Goal: Navigation & Orientation: Find specific page/section

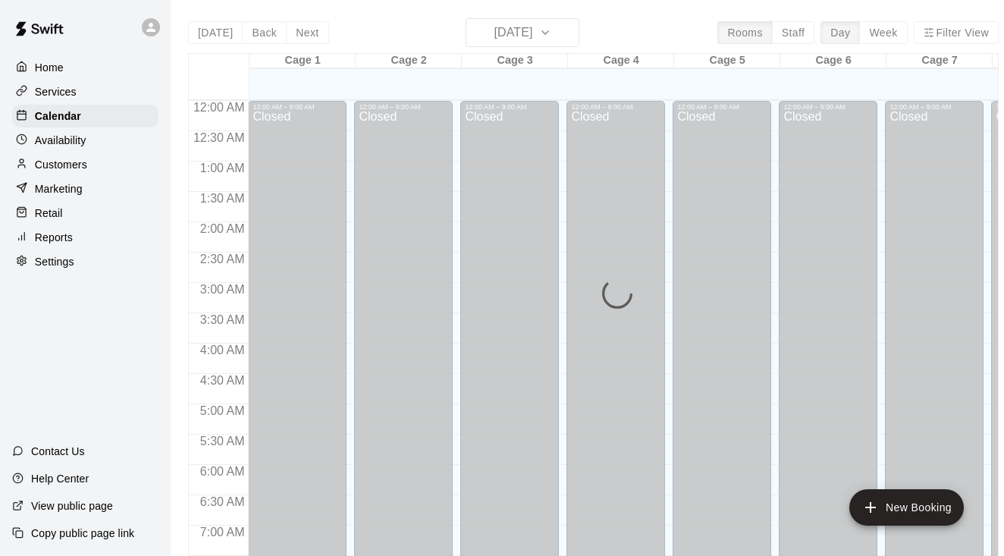
scroll to position [939, 0]
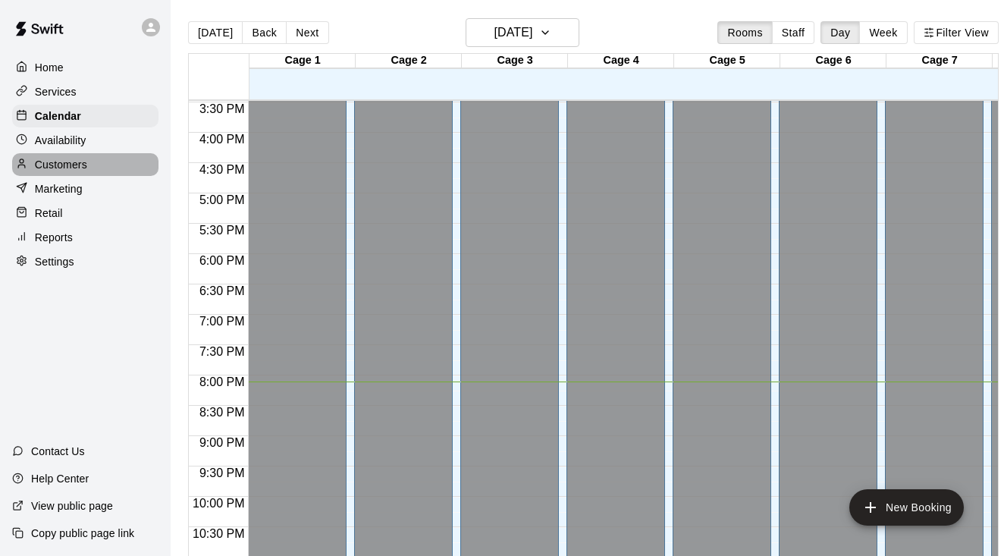
click at [47, 167] on p "Customers" at bounding box center [61, 164] width 52 height 15
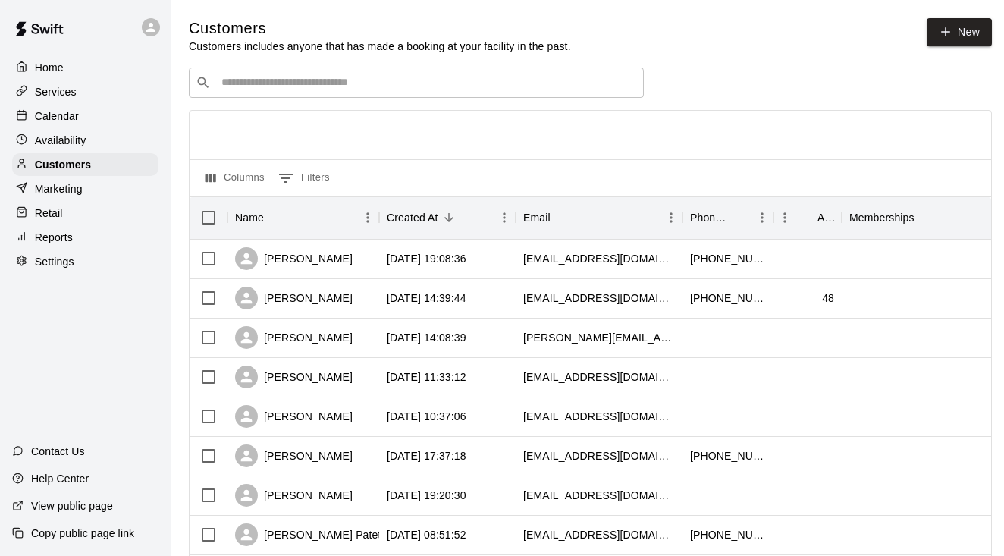
click at [57, 114] on p "Calendar" at bounding box center [57, 115] width 44 height 15
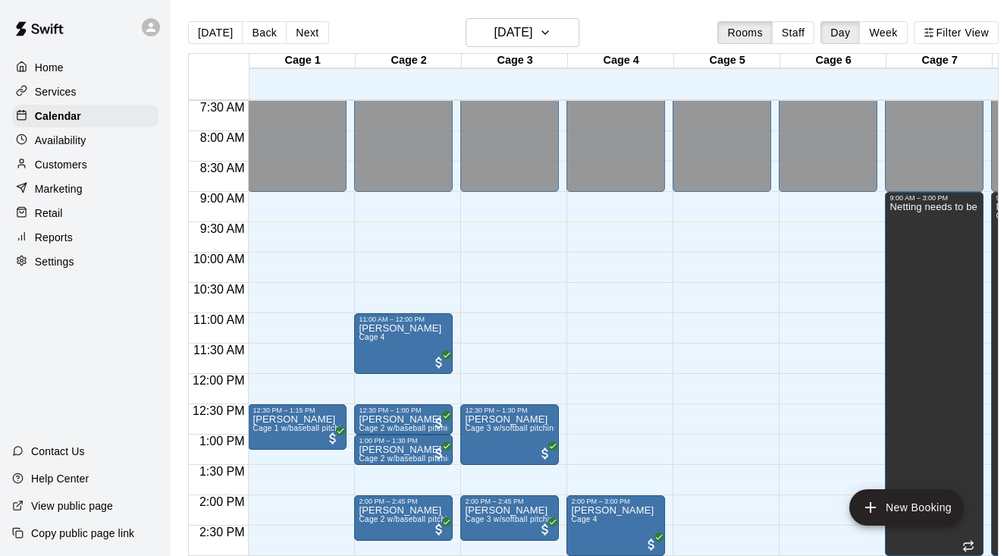
scroll to position [450, 0]
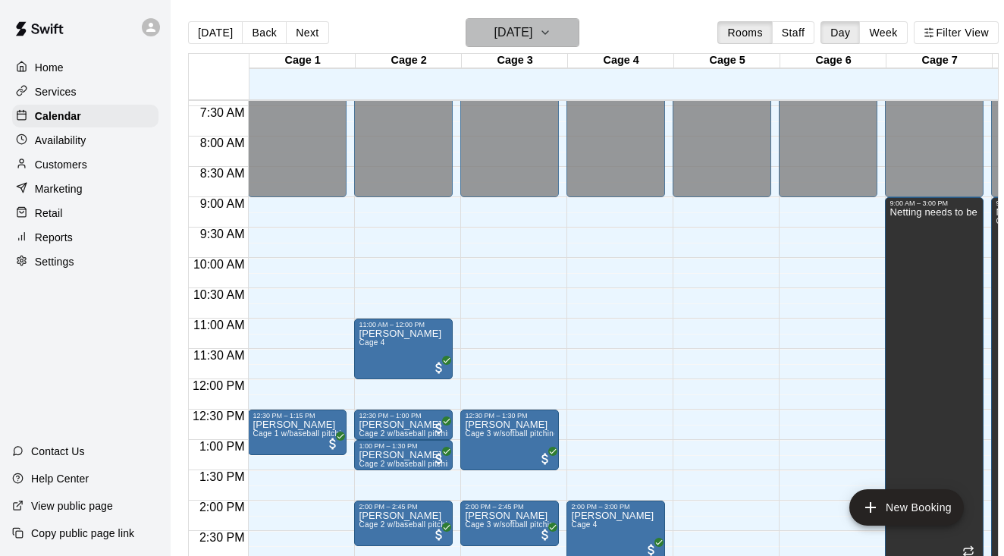
click at [551, 33] on icon "button" at bounding box center [545, 33] width 12 height 18
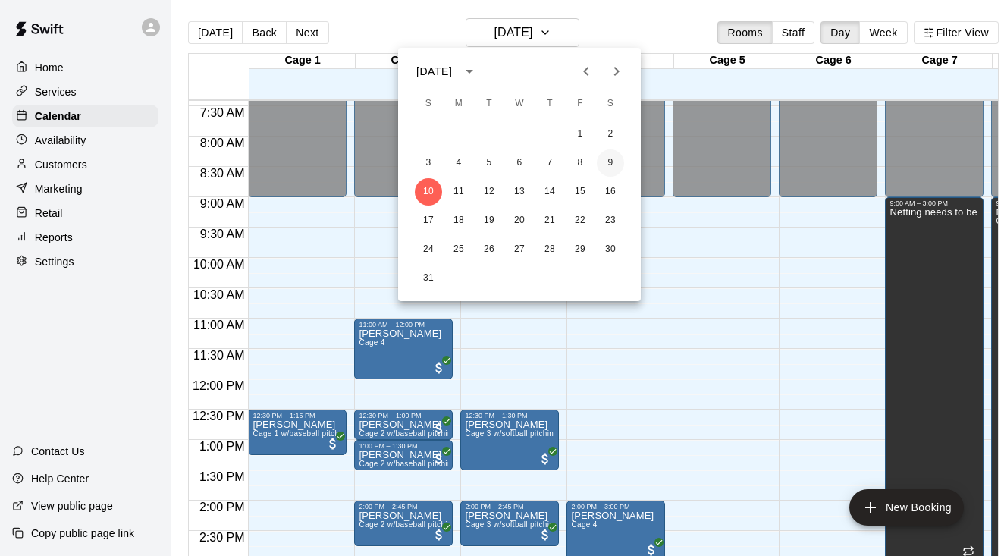
click at [613, 165] on button "9" at bounding box center [610, 162] width 27 height 27
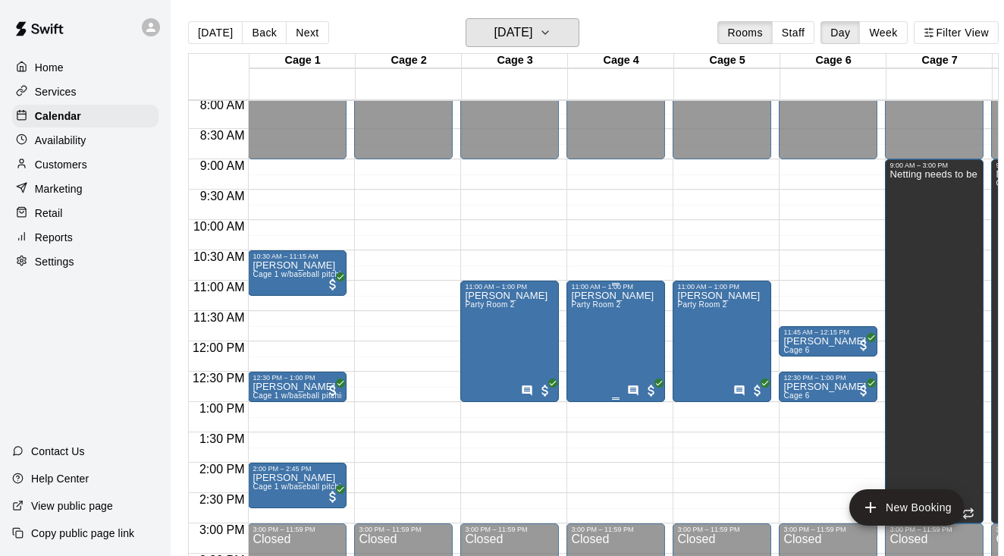
scroll to position [496, 0]
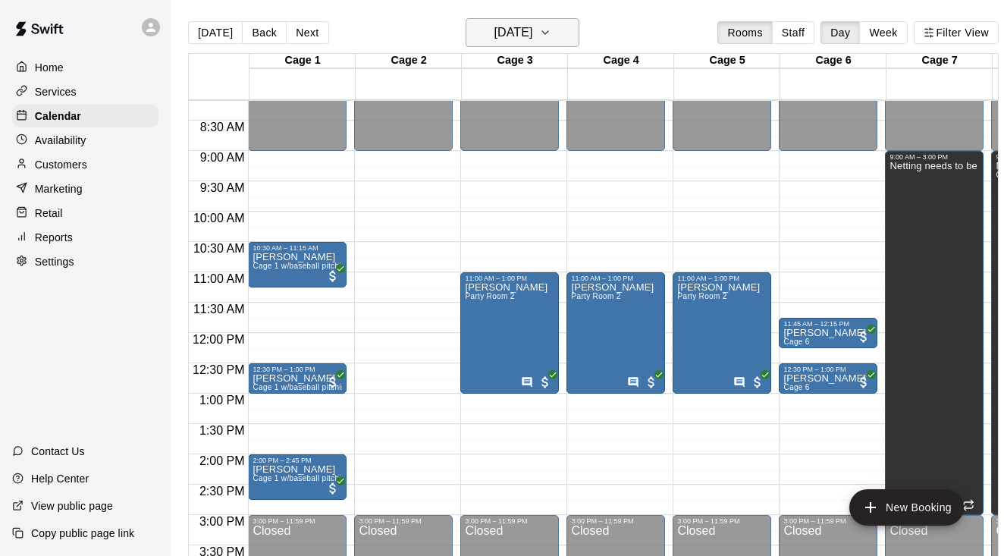
click at [551, 32] on icon "button" at bounding box center [545, 33] width 12 height 18
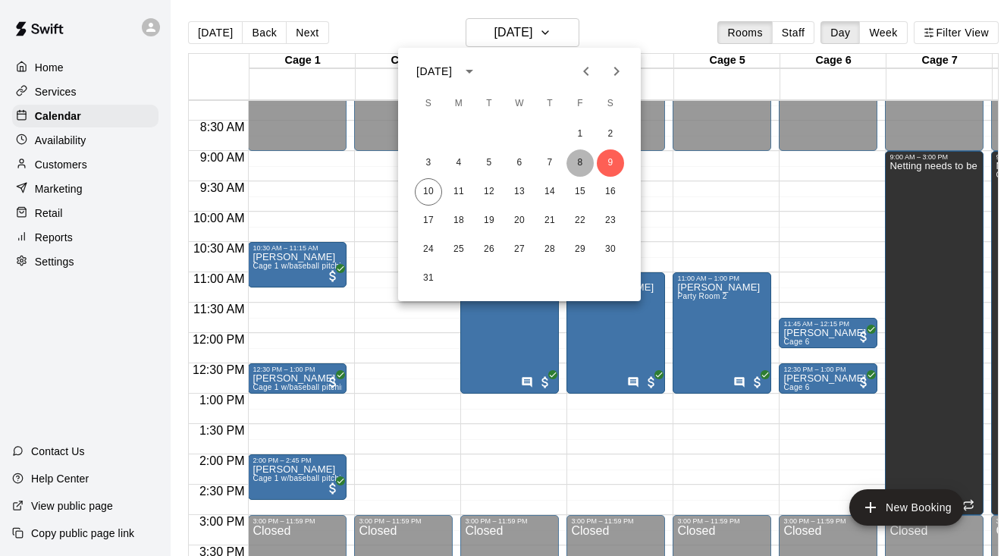
click at [574, 162] on button "8" at bounding box center [579, 162] width 27 height 27
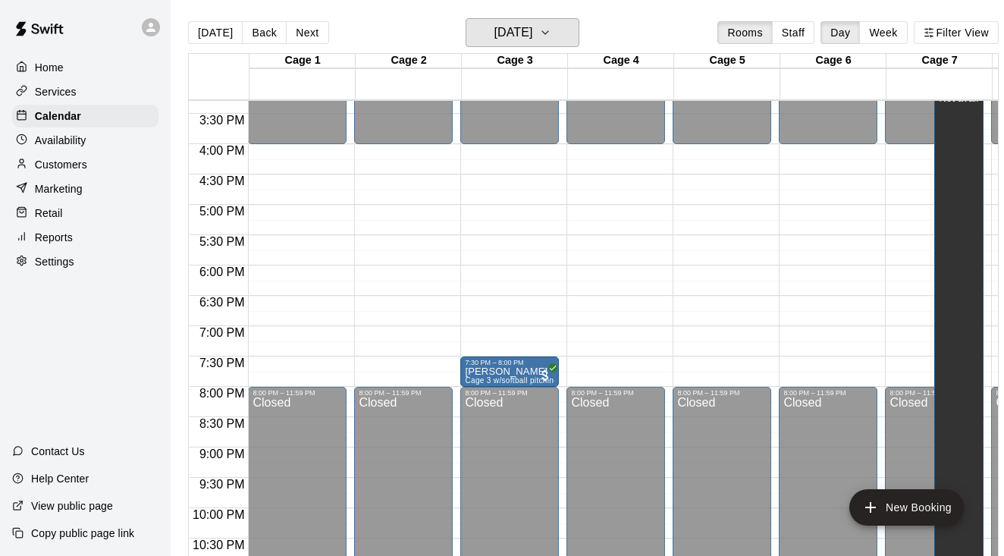
scroll to position [924, 0]
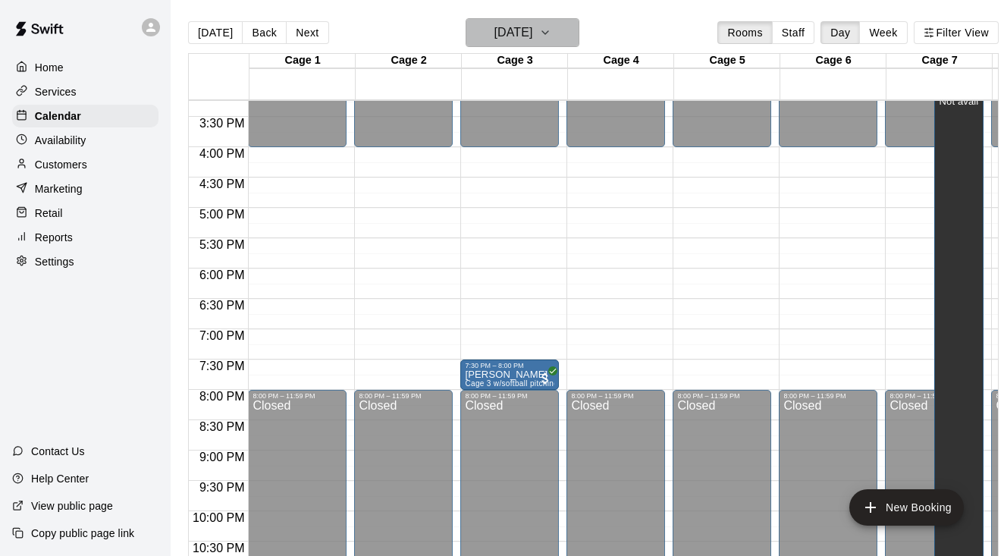
click at [551, 36] on icon "button" at bounding box center [545, 33] width 12 height 18
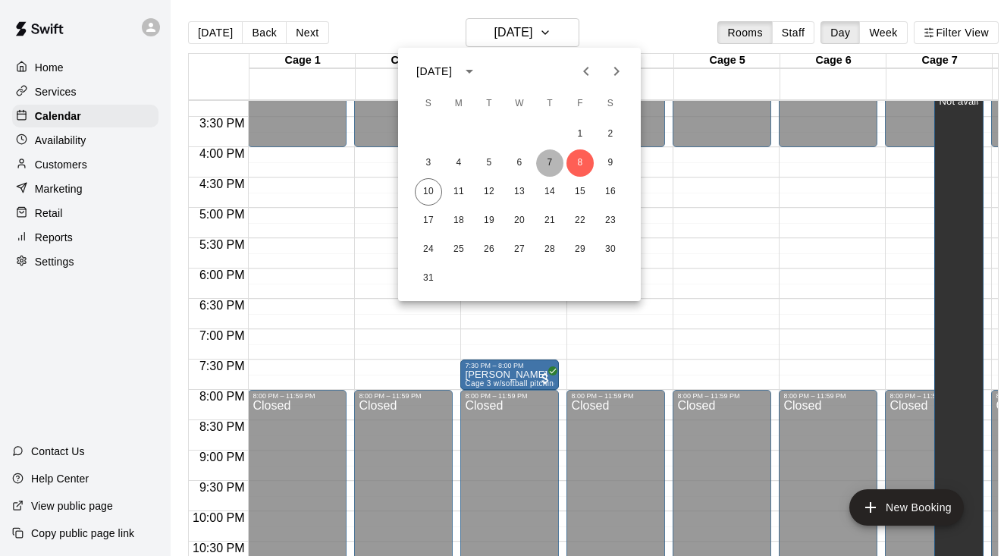
click at [552, 162] on button "7" at bounding box center [549, 162] width 27 height 27
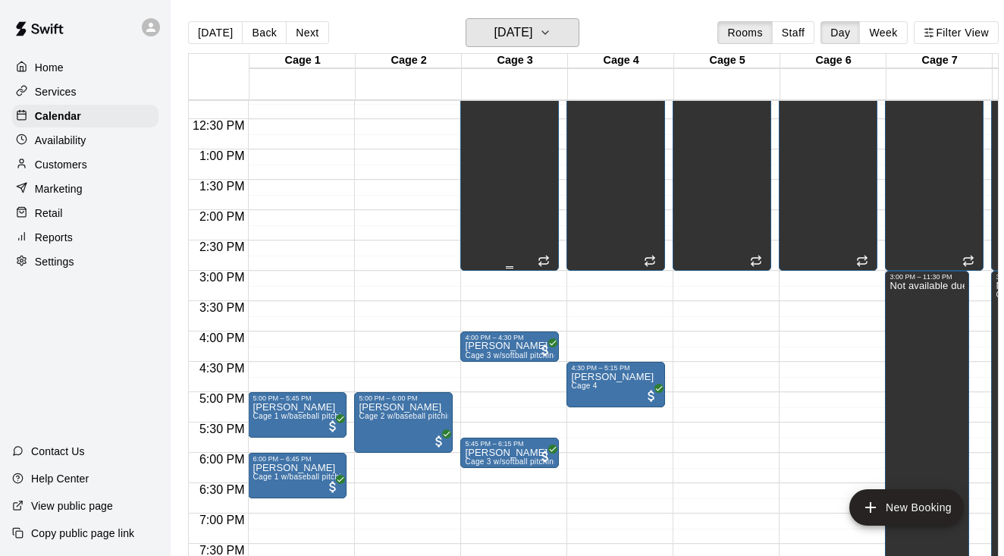
scroll to position [742, 0]
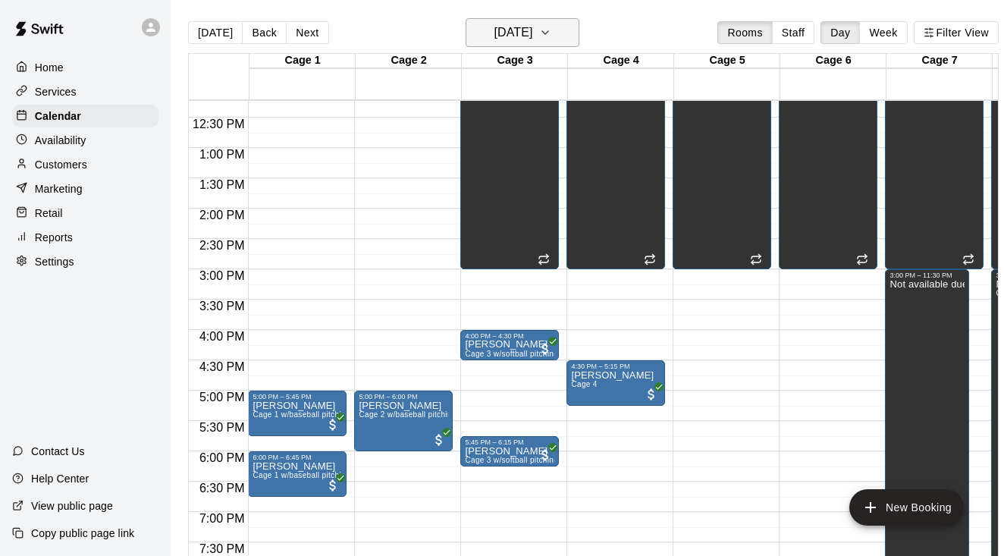
click at [551, 28] on icon "button" at bounding box center [545, 33] width 12 height 18
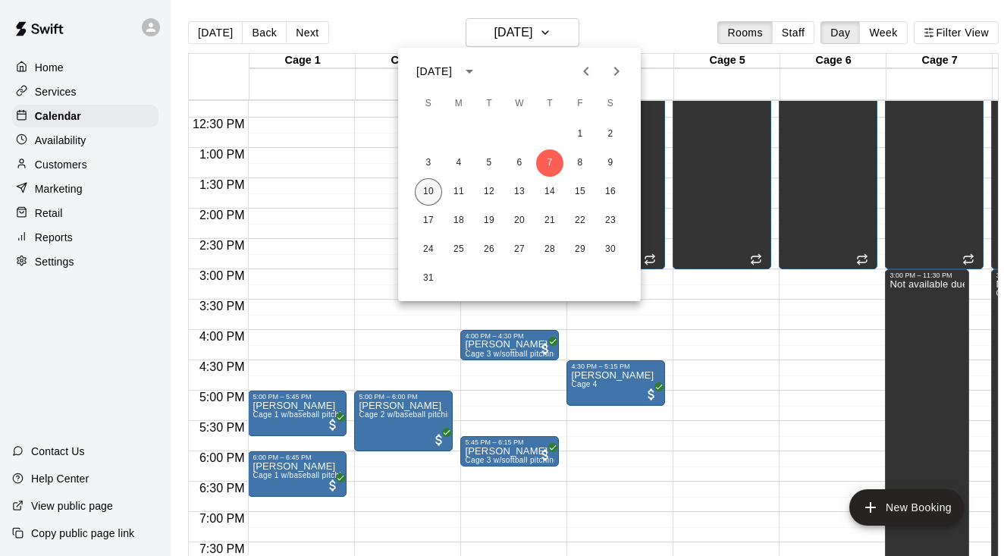
click at [434, 188] on button "10" at bounding box center [428, 191] width 27 height 27
